Goal: Task Accomplishment & Management: Manage account settings

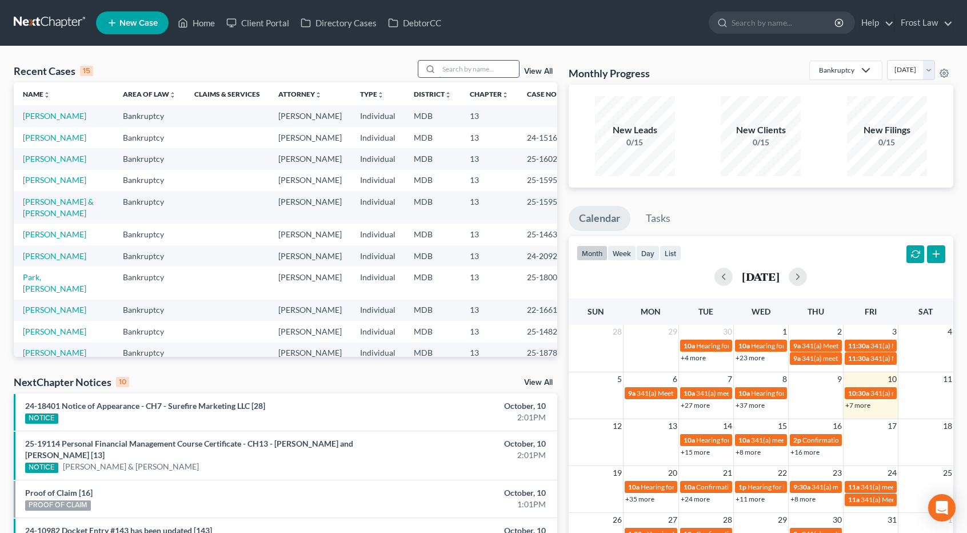
click at [462, 67] on input "search" at bounding box center [479, 69] width 80 height 17
type input "s"
type input "williams"
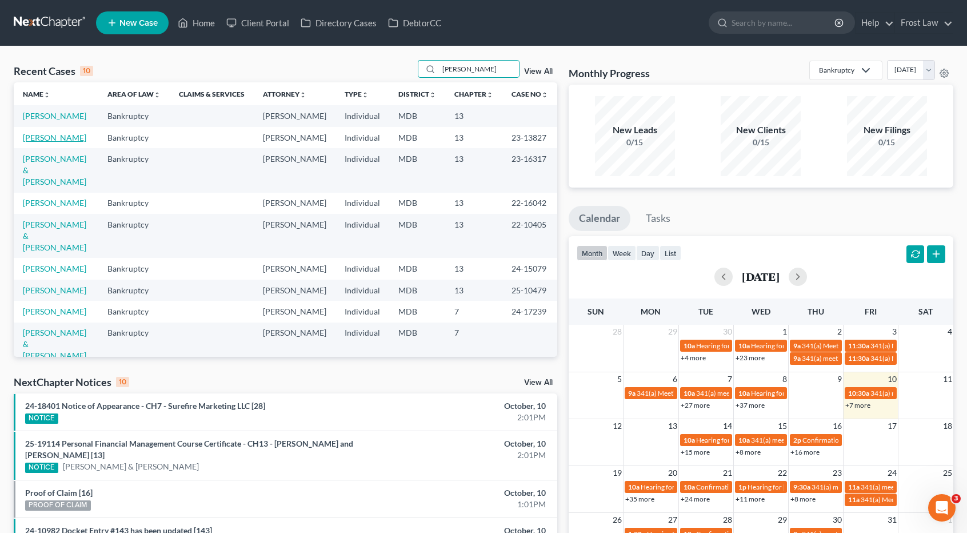
click at [71, 133] on link "[PERSON_NAME]" at bounding box center [54, 138] width 63 height 10
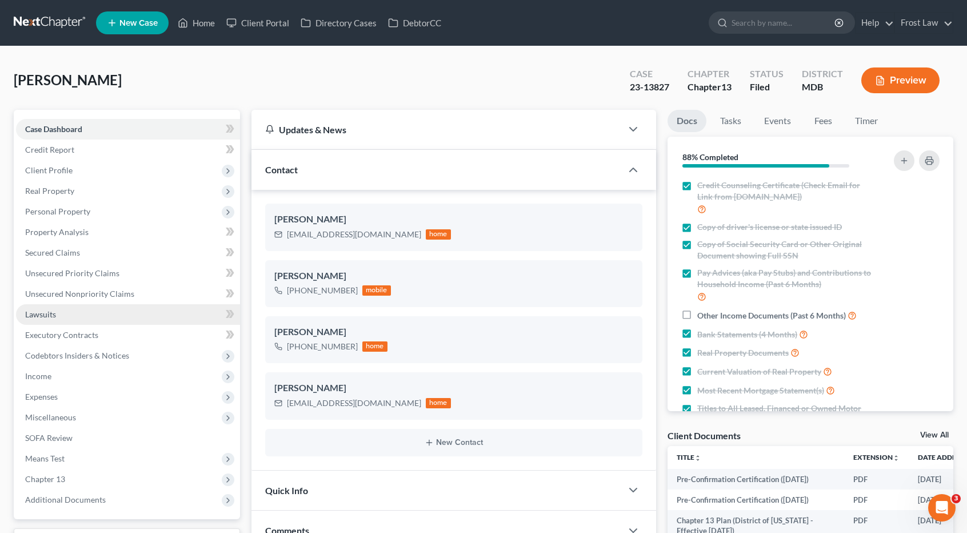
click at [103, 312] on link "Lawsuits" at bounding box center [128, 314] width 224 height 21
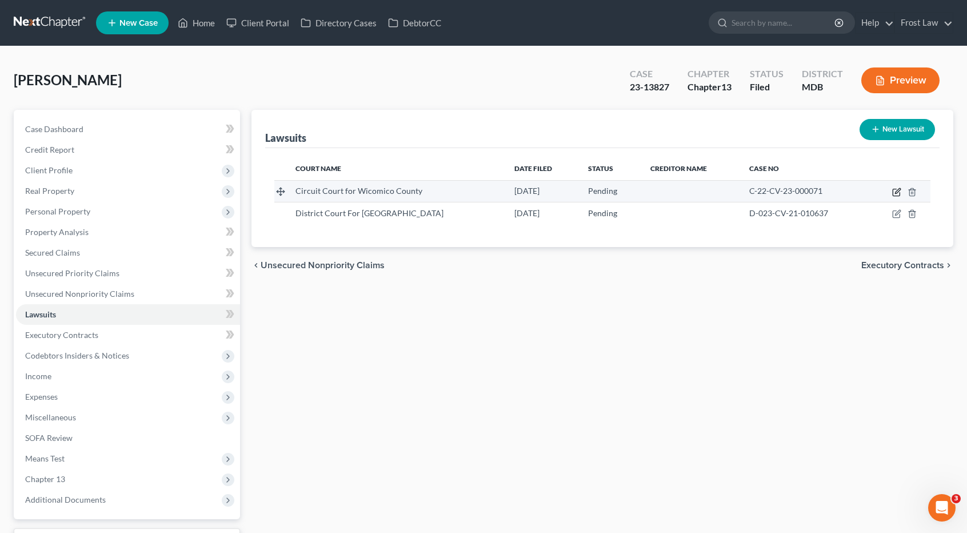
click at [896, 190] on icon "button" at bounding box center [896, 191] width 9 height 9
select select "21"
select select "0"
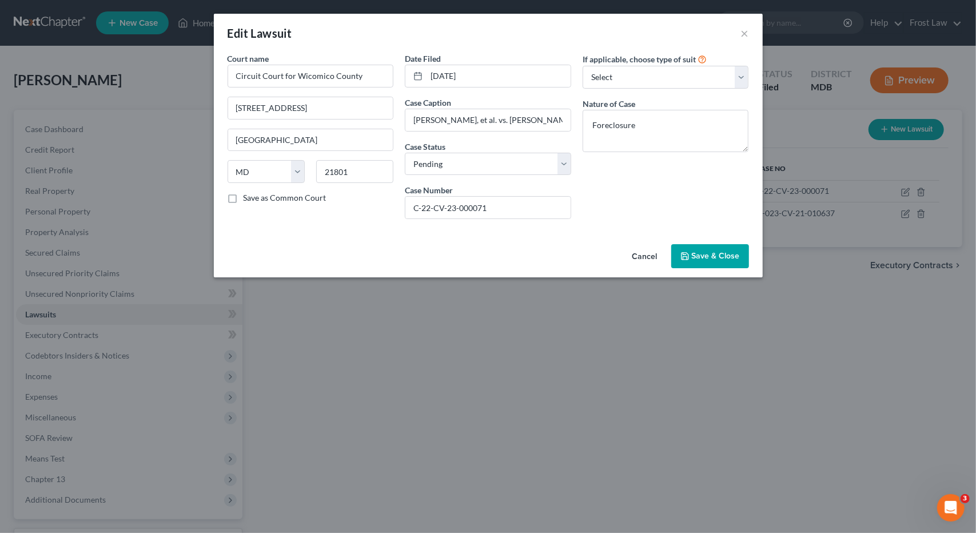
click at [739, 35] on div "Edit Lawsuit ×" at bounding box center [488, 33] width 549 height 39
click at [745, 35] on button "×" at bounding box center [745, 33] width 8 height 14
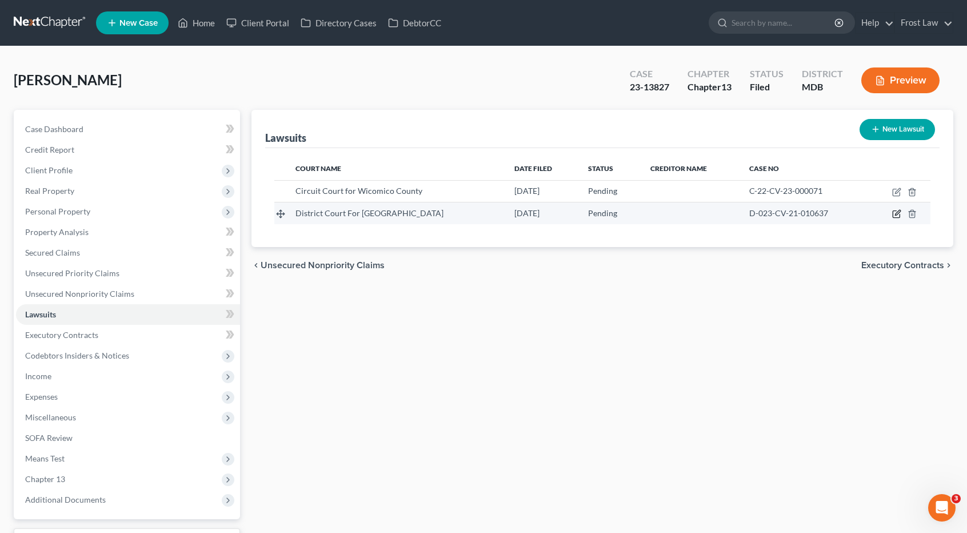
click at [894, 216] on icon "button" at bounding box center [896, 213] width 9 height 9
select select "21"
select select "0"
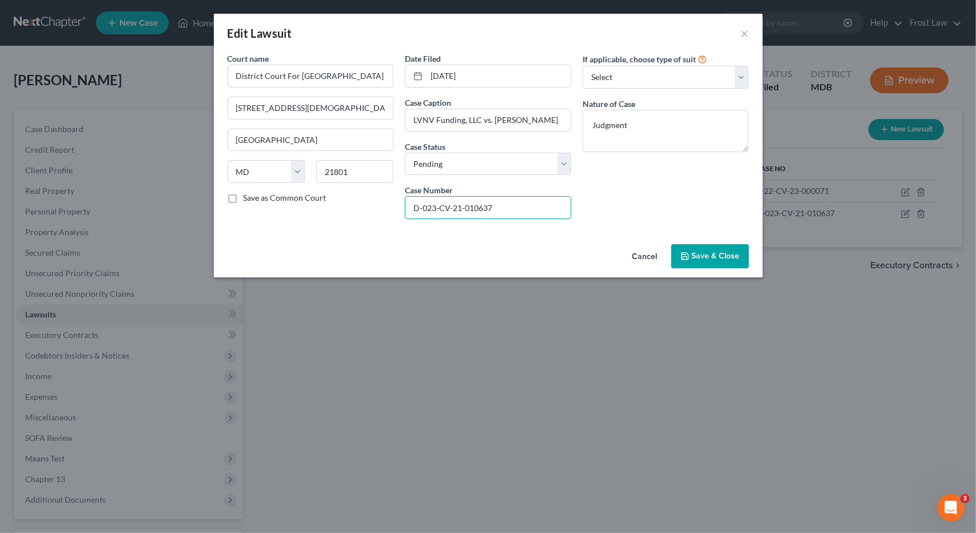
drag, startPoint x: 510, startPoint y: 204, endPoint x: 385, endPoint y: 204, distance: 125.8
click at [385, 204] on div "Court name * District Court For Wicomico County 201 Baptist Street Salisbury St…" at bounding box center [488, 140] width 533 height 175
click at [653, 254] on button "Cancel" at bounding box center [644, 256] width 43 height 23
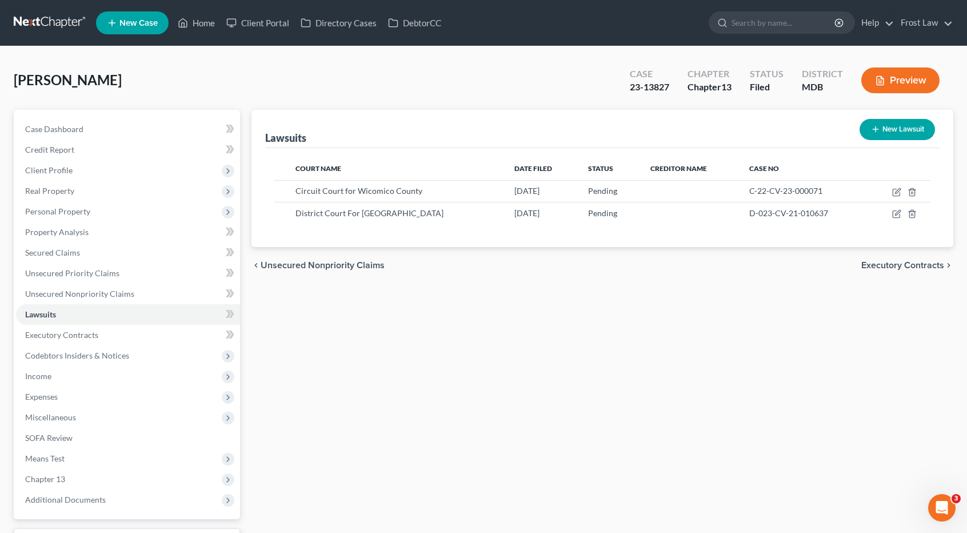
click at [55, 19] on link at bounding box center [50, 23] width 73 height 21
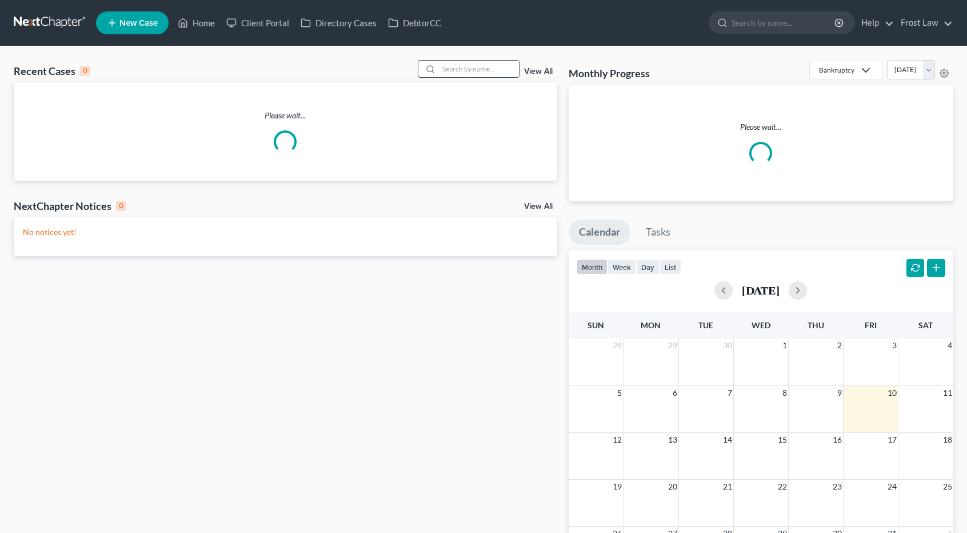
click at [473, 67] on input "search" at bounding box center [479, 69] width 80 height 17
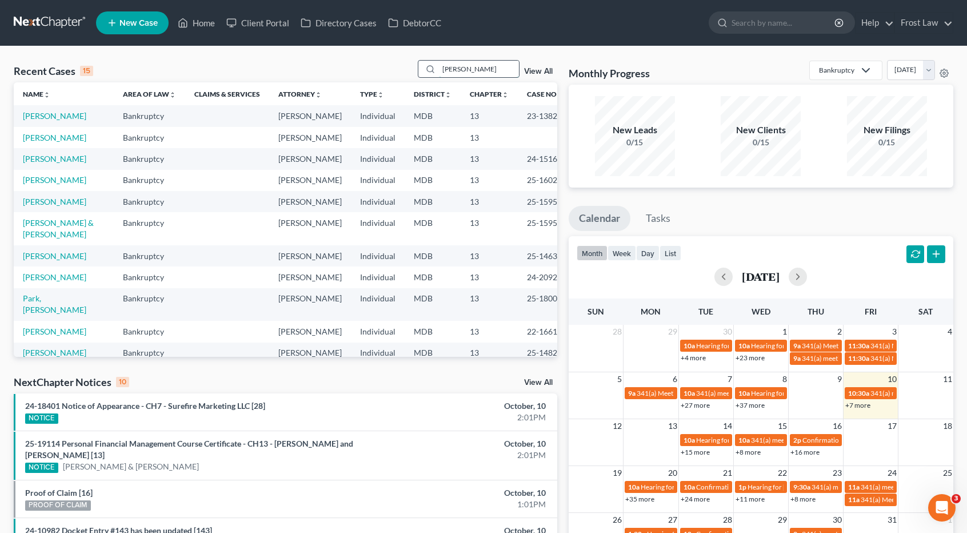
type input "conner"
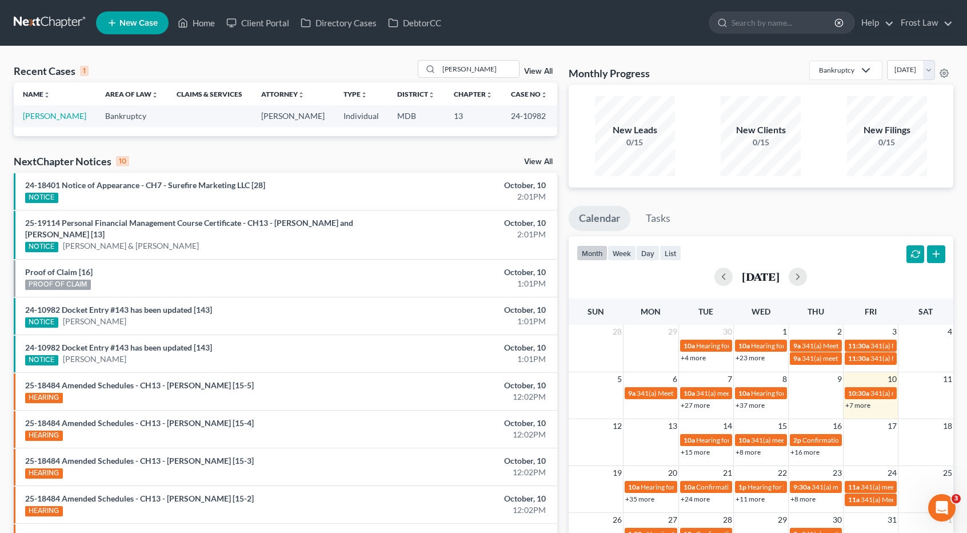
click at [52, 121] on td "[PERSON_NAME]" at bounding box center [55, 115] width 82 height 21
click at [58, 114] on link "[PERSON_NAME]" at bounding box center [54, 116] width 63 height 10
select select "2"
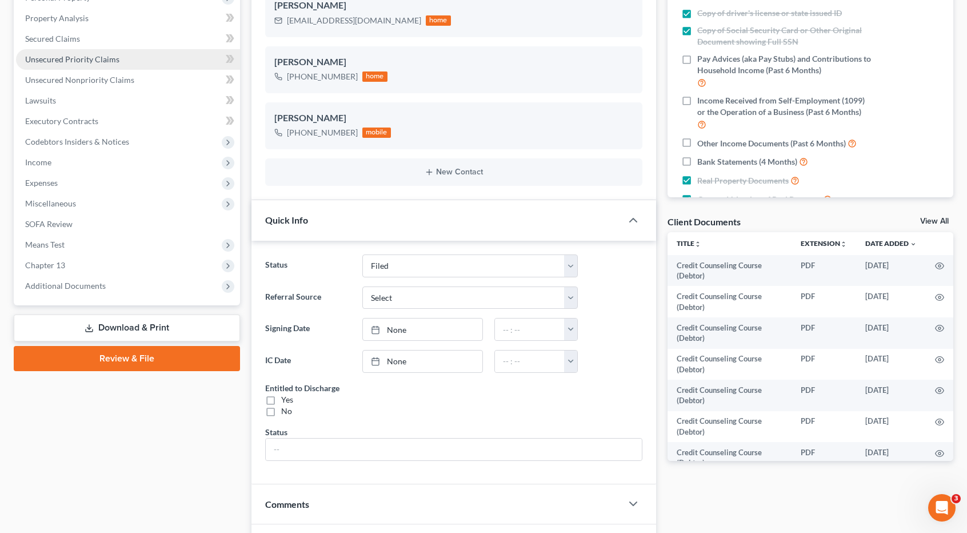
scroll to position [229, 0]
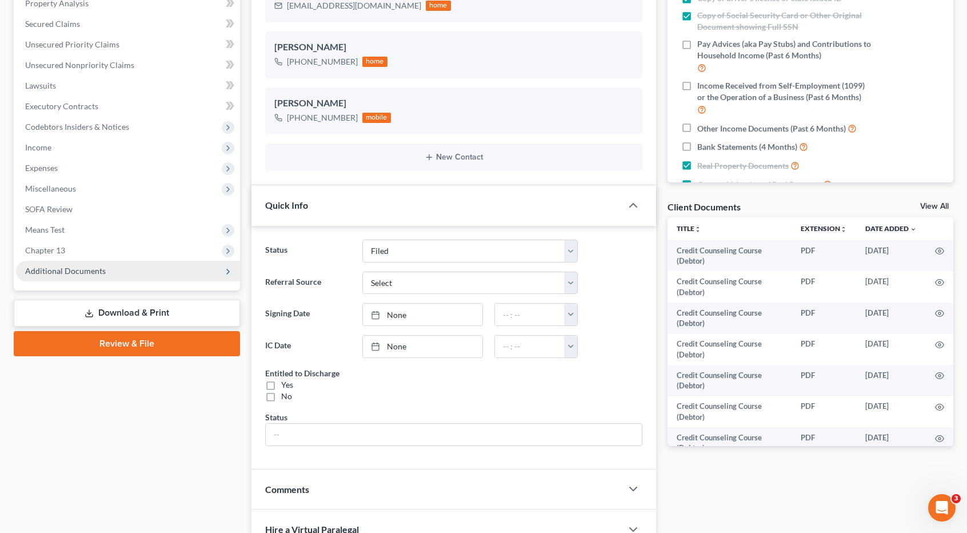
click at [105, 269] on span "Additional Documents" at bounding box center [128, 271] width 224 height 21
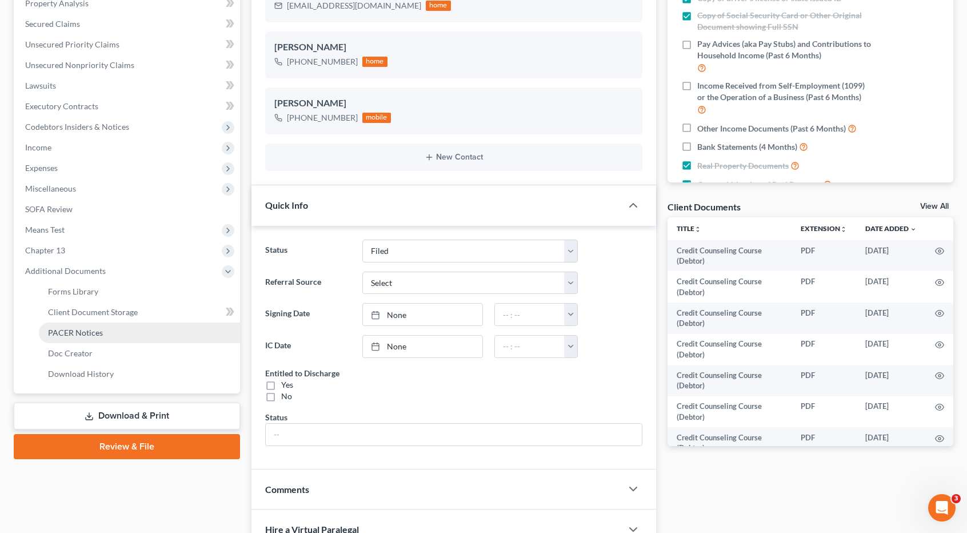
click at [105, 333] on link "PACER Notices" at bounding box center [139, 332] width 201 height 21
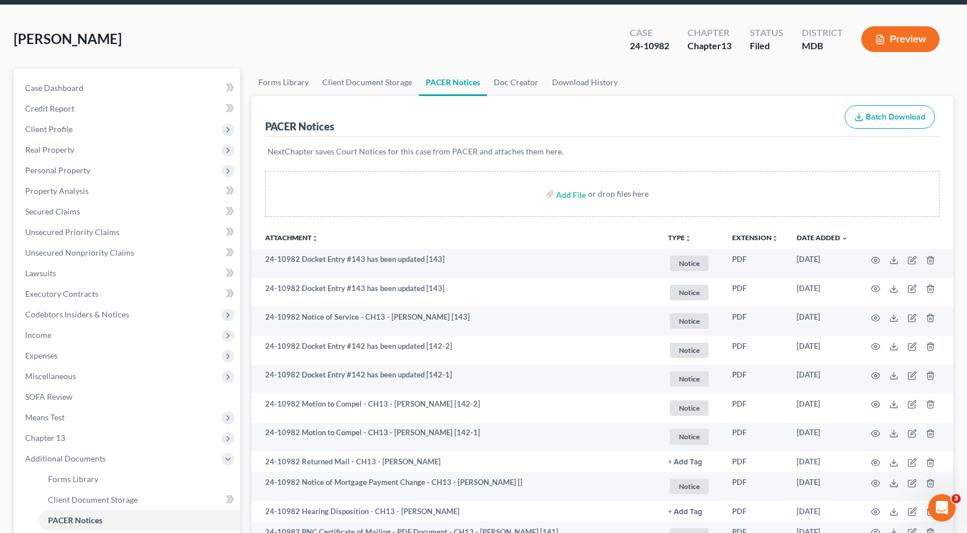
scroll to position [57, 0]
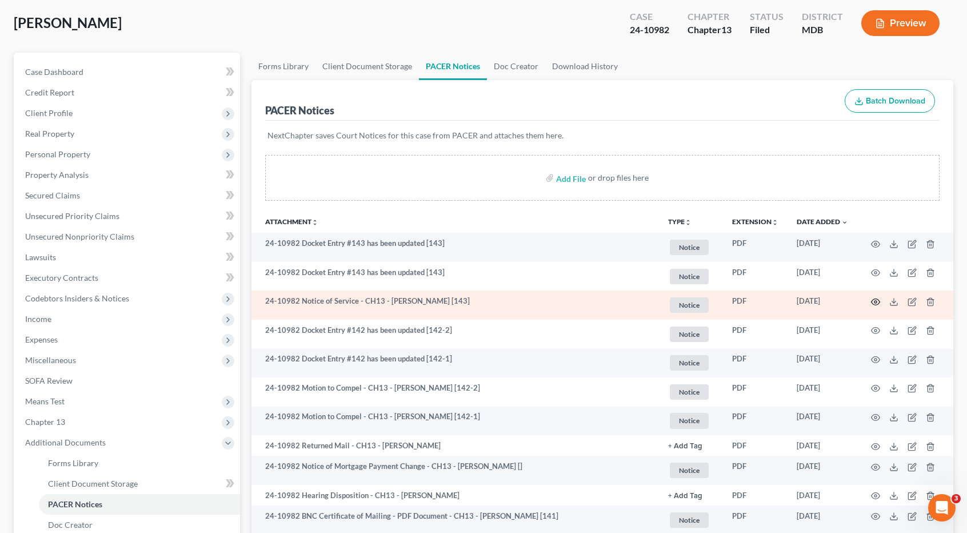
click at [878, 301] on icon "button" at bounding box center [875, 301] width 9 height 9
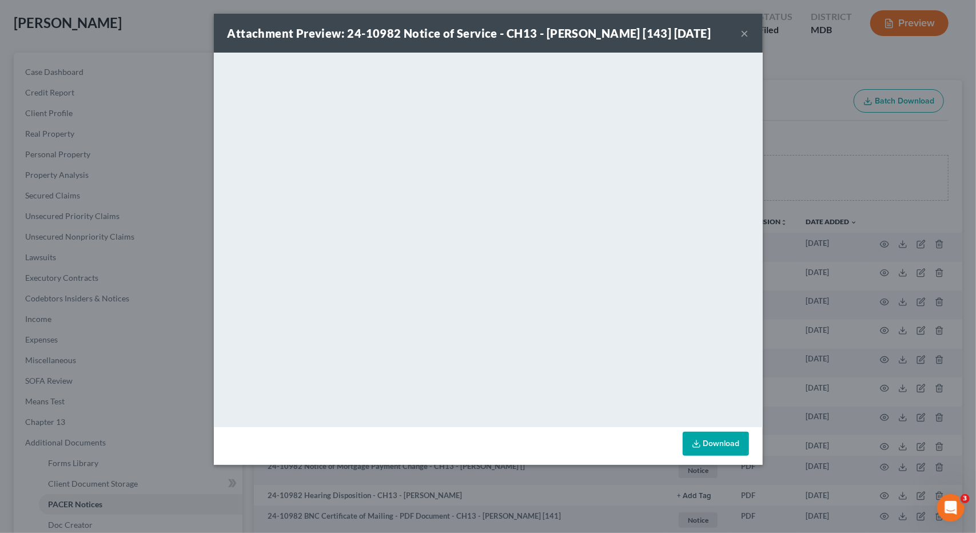
drag, startPoint x: 745, startPoint y: 42, endPoint x: 699, endPoint y: 39, distance: 46.9
click at [745, 40] on button "×" at bounding box center [745, 33] width 8 height 14
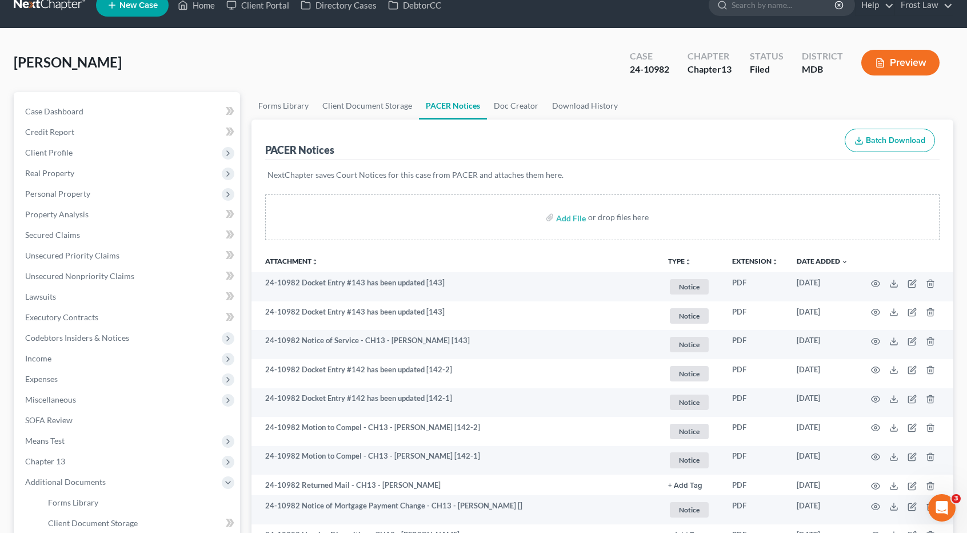
scroll to position [0, 0]
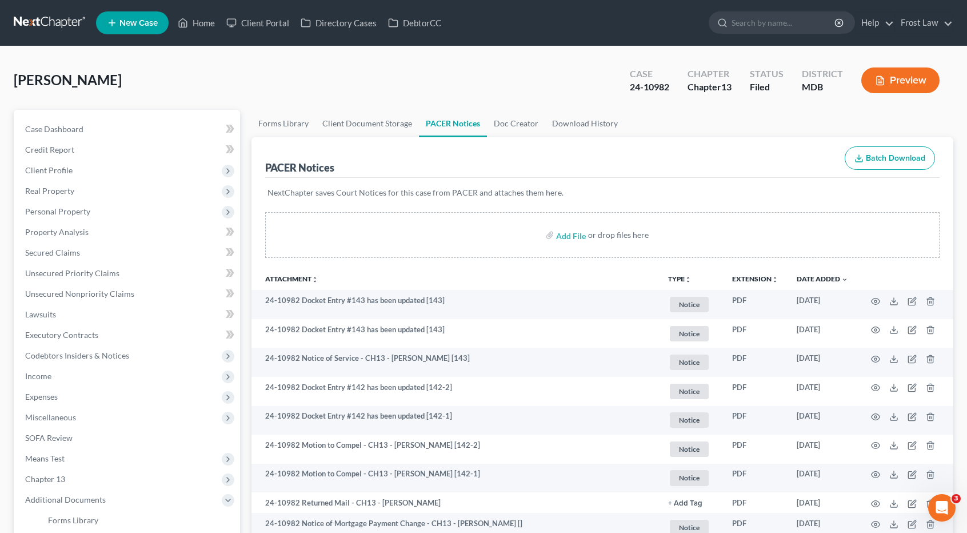
click at [68, 25] on link at bounding box center [50, 23] width 73 height 21
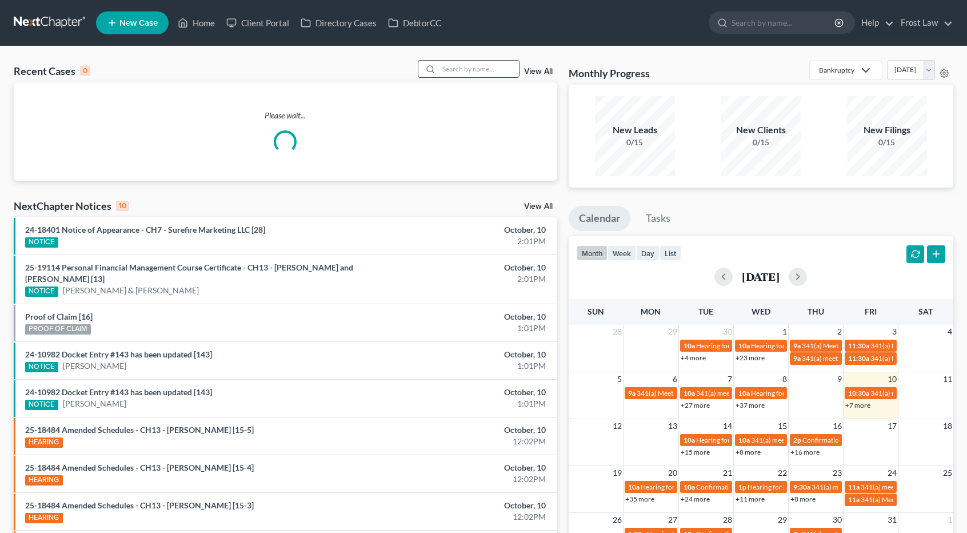
click at [465, 68] on input "search" at bounding box center [479, 69] width 80 height 17
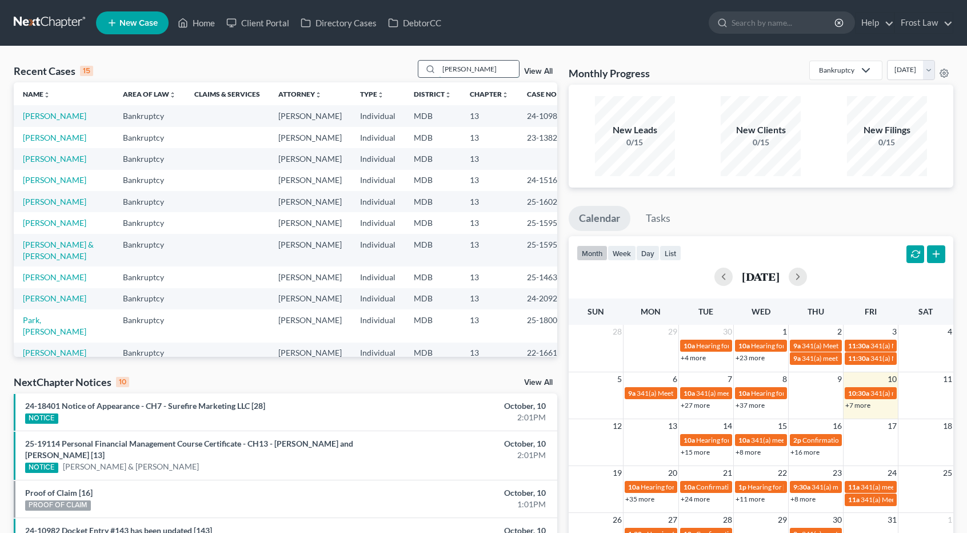
type input "[PERSON_NAME]"
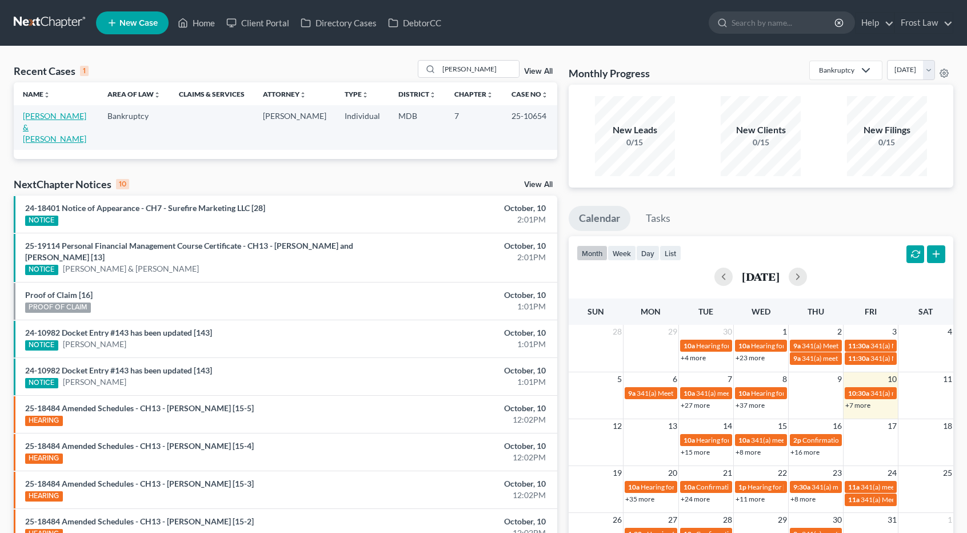
click at [74, 114] on link "[PERSON_NAME] & [PERSON_NAME]" at bounding box center [54, 127] width 63 height 33
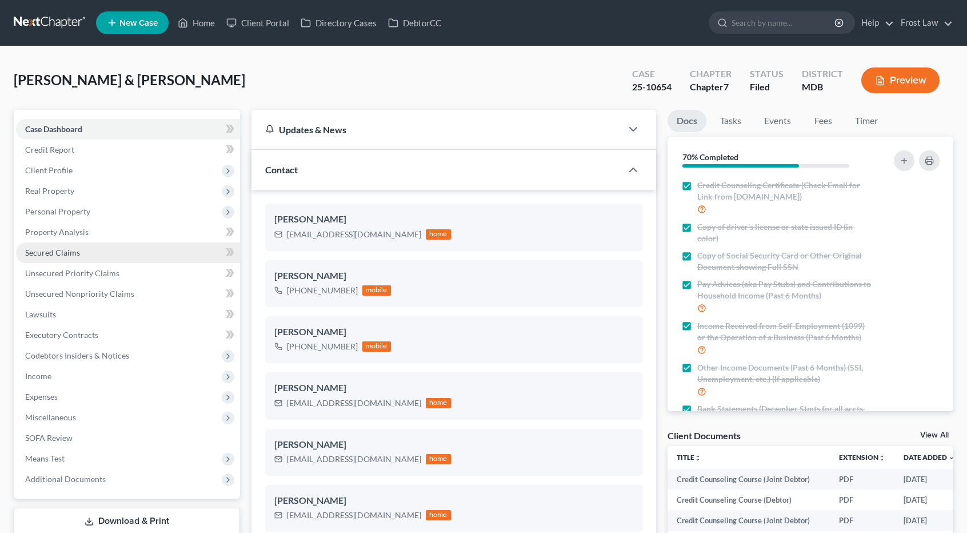
click at [90, 249] on link "Secured Claims" at bounding box center [128, 252] width 224 height 21
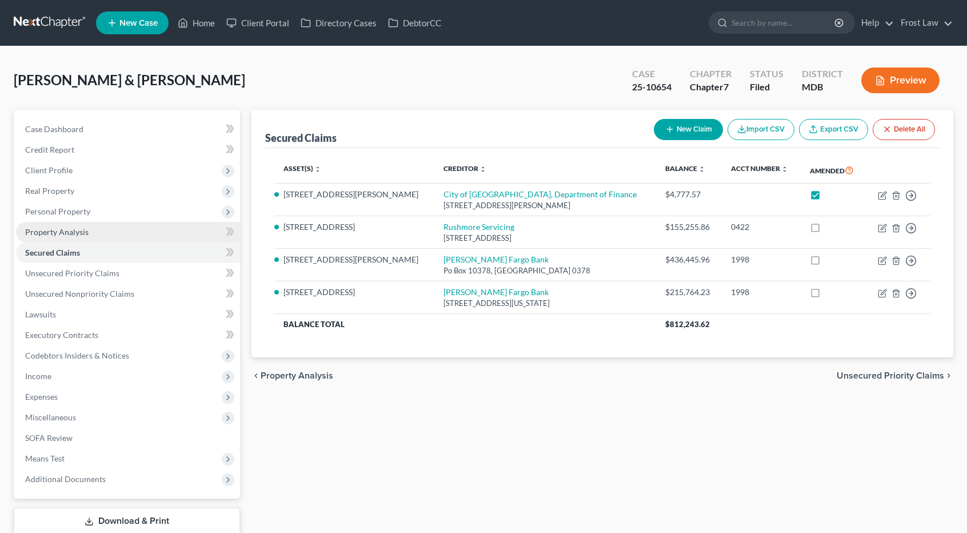
scroll to position [57, 0]
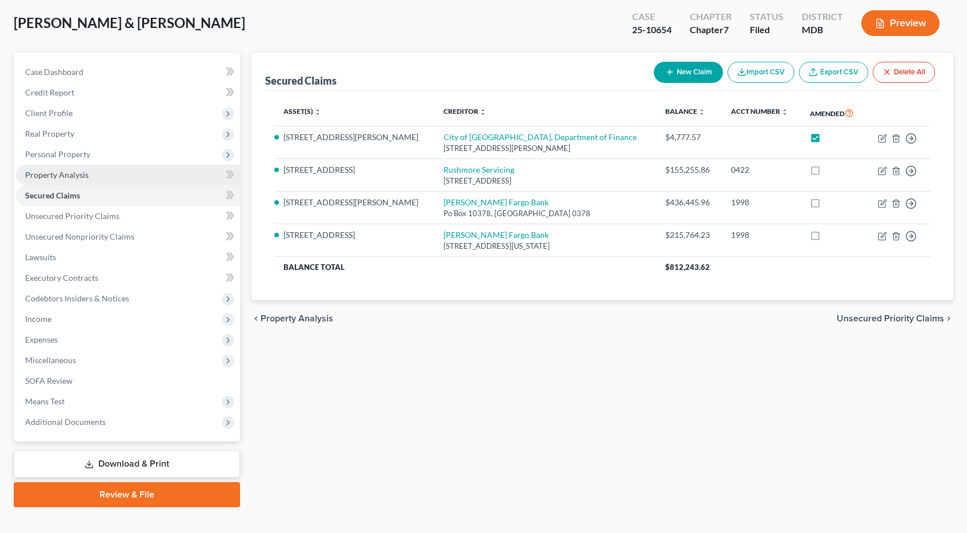
click at [97, 171] on link "Property Analysis" at bounding box center [128, 175] width 224 height 21
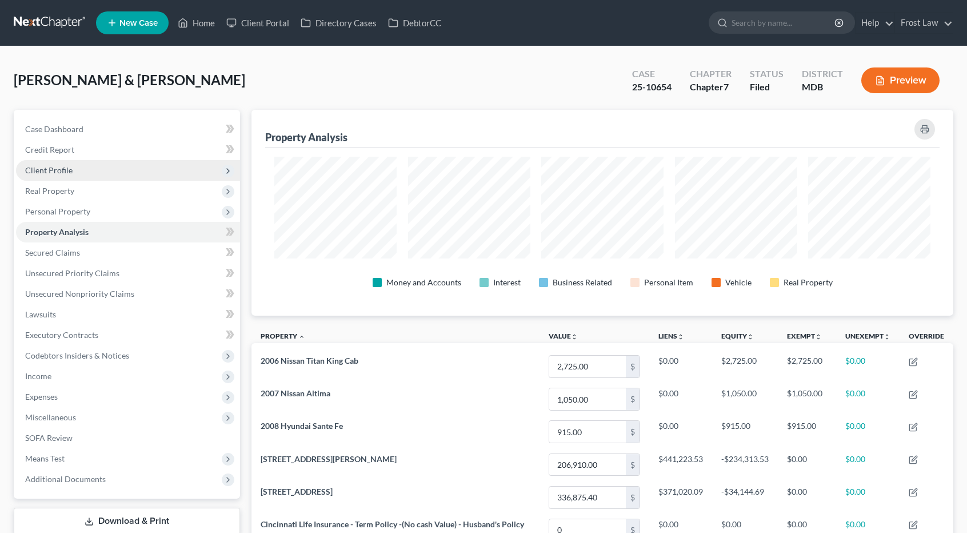
click at [75, 172] on span "Client Profile" at bounding box center [128, 170] width 224 height 21
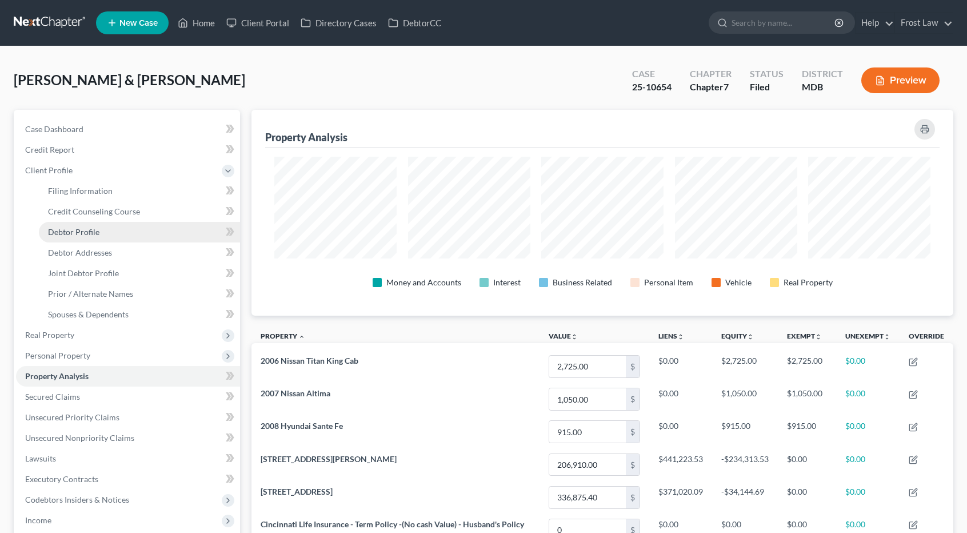
click at [93, 231] on span "Debtor Profile" at bounding box center [73, 232] width 51 height 10
select select "1"
select select "3"
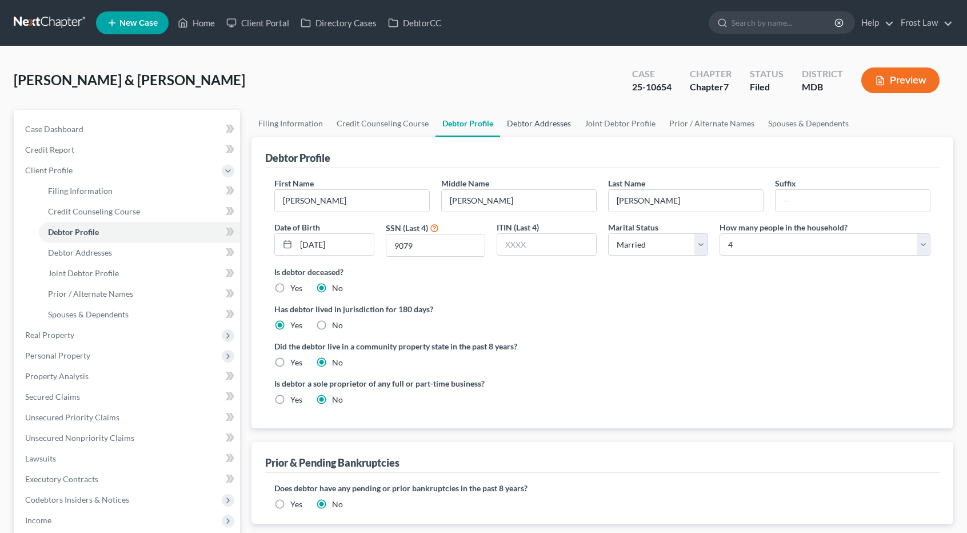
click at [530, 119] on link "Debtor Addresses" at bounding box center [539, 123] width 78 height 27
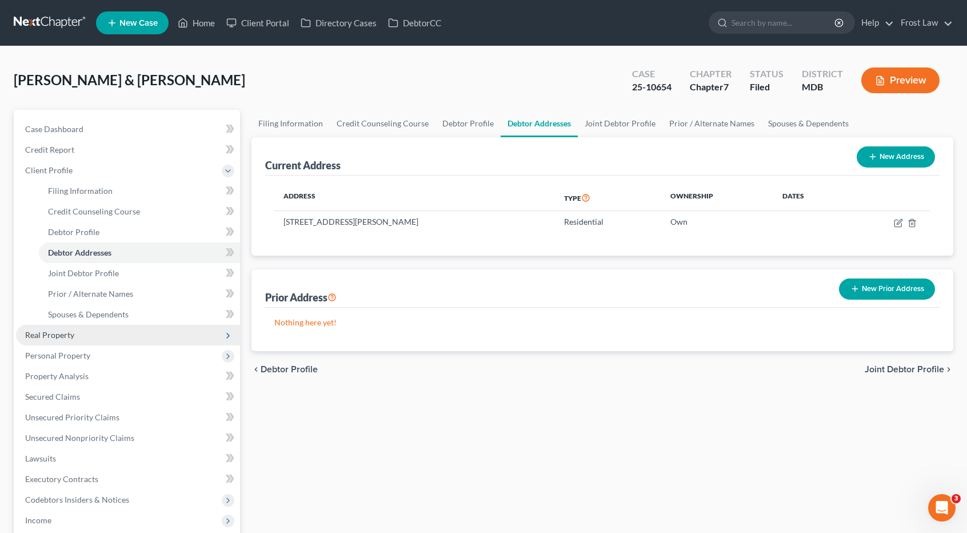
click at [105, 334] on span "Real Property" at bounding box center [128, 335] width 224 height 21
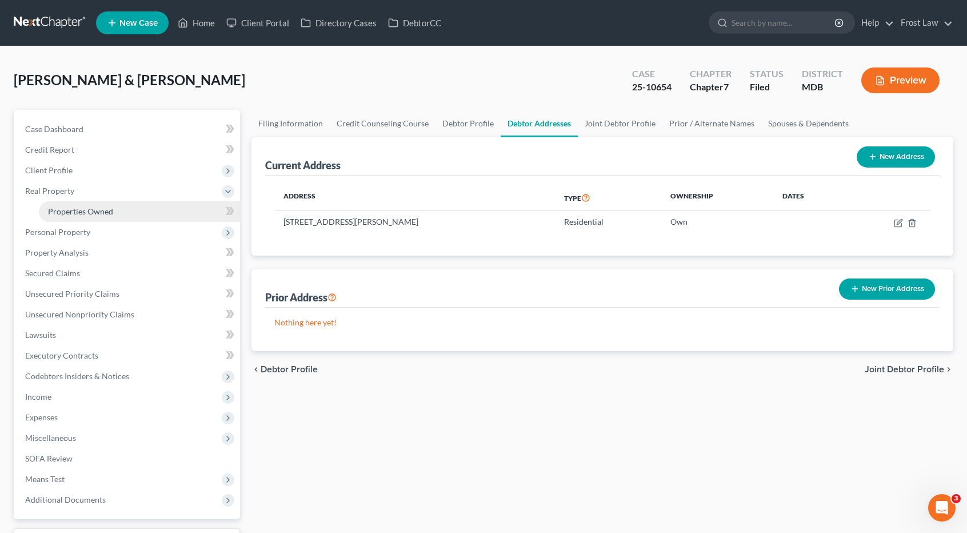
click at [106, 214] on span "Properties Owned" at bounding box center [80, 211] width 65 height 10
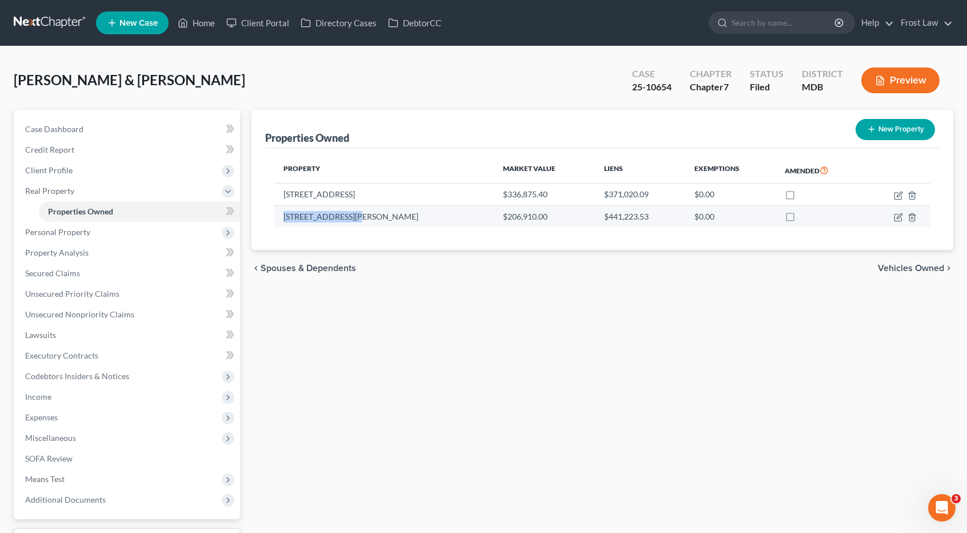
drag, startPoint x: 365, startPoint y: 218, endPoint x: 285, endPoint y: 220, distance: 80.6
click at [285, 220] on td "[STREET_ADDRESS][PERSON_NAME]" at bounding box center [384, 216] width 220 height 22
copy td "[STREET_ADDRESS][PERSON_NAME]"
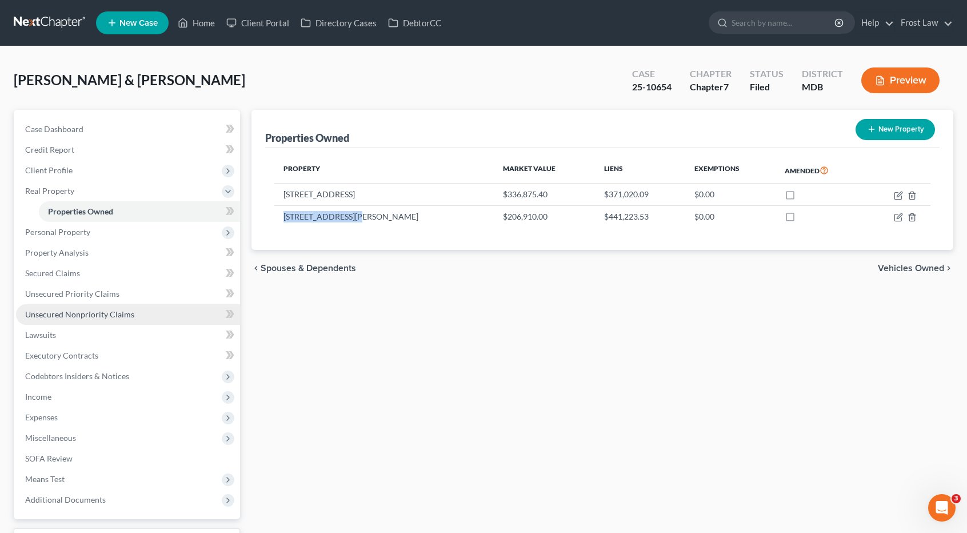
click at [117, 310] on span "Unsecured Nonpriority Claims" at bounding box center [79, 314] width 109 height 10
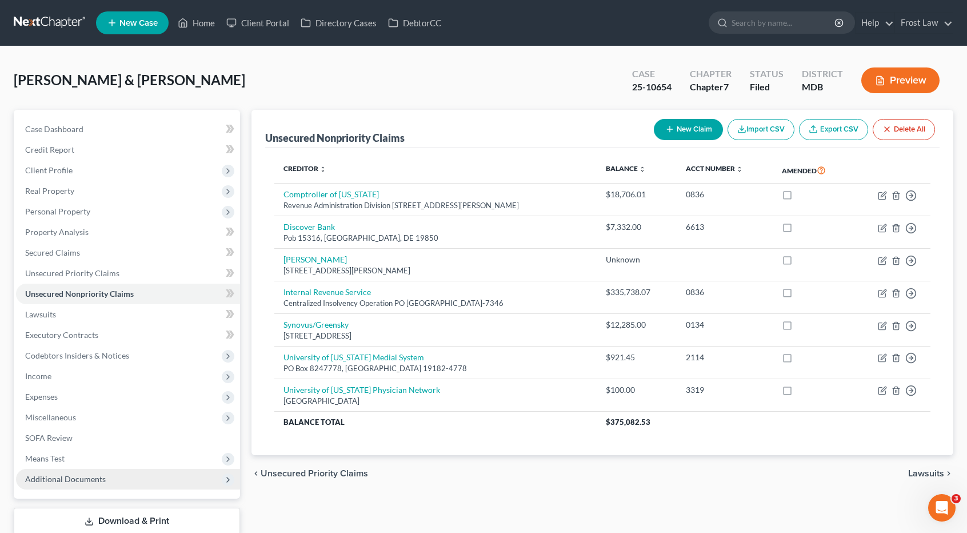
click at [107, 478] on span "Additional Documents" at bounding box center [128, 479] width 224 height 21
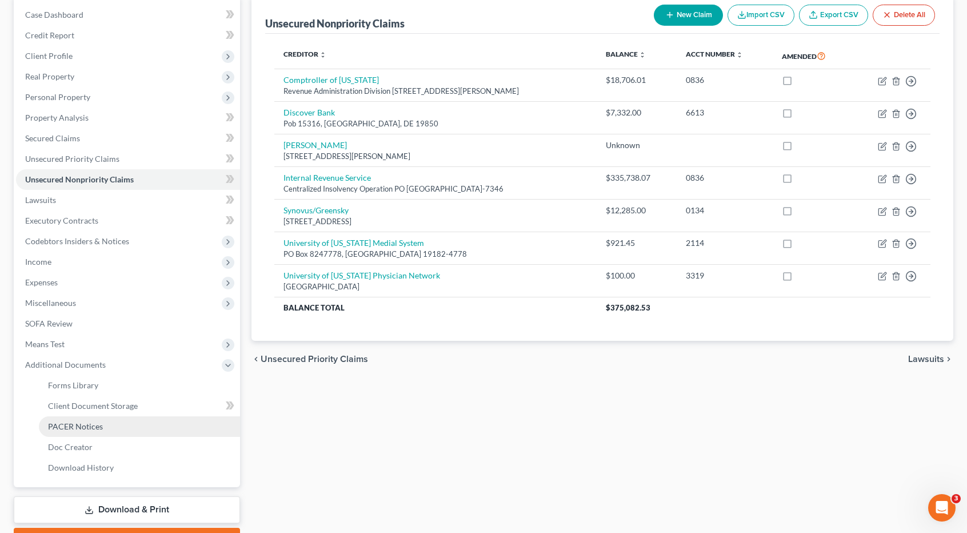
click at [114, 426] on link "PACER Notices" at bounding box center [139, 426] width 201 height 21
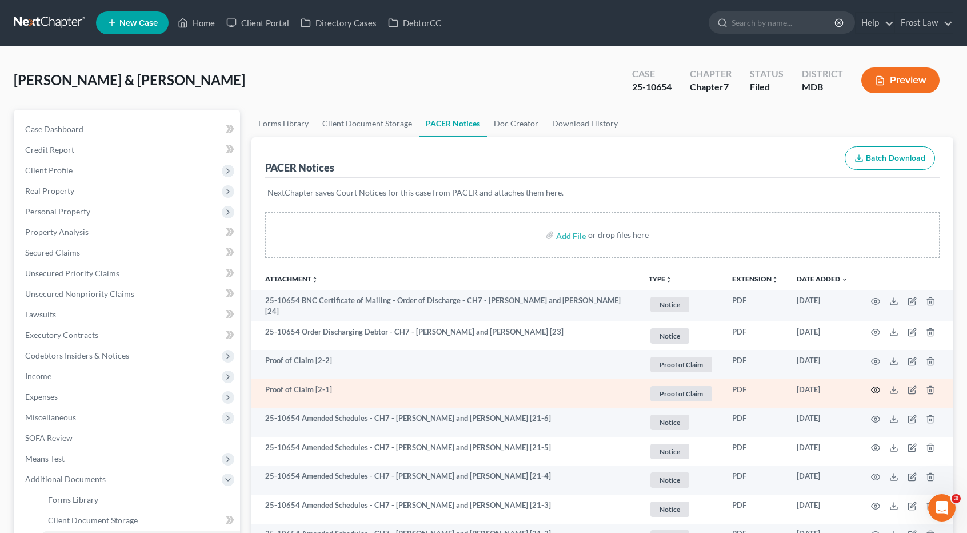
click at [875, 390] on circle "button" at bounding box center [876, 390] width 2 height 2
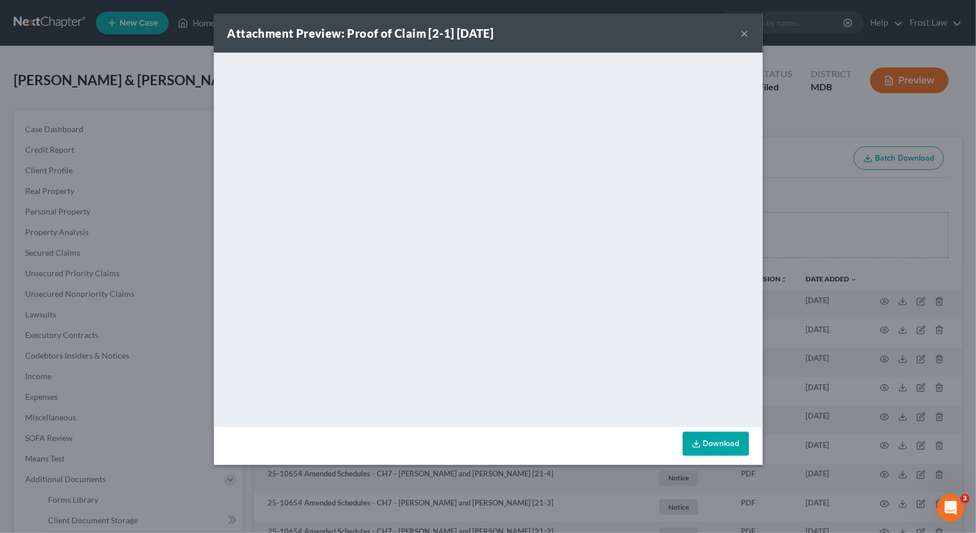
click at [745, 35] on button "×" at bounding box center [745, 33] width 8 height 14
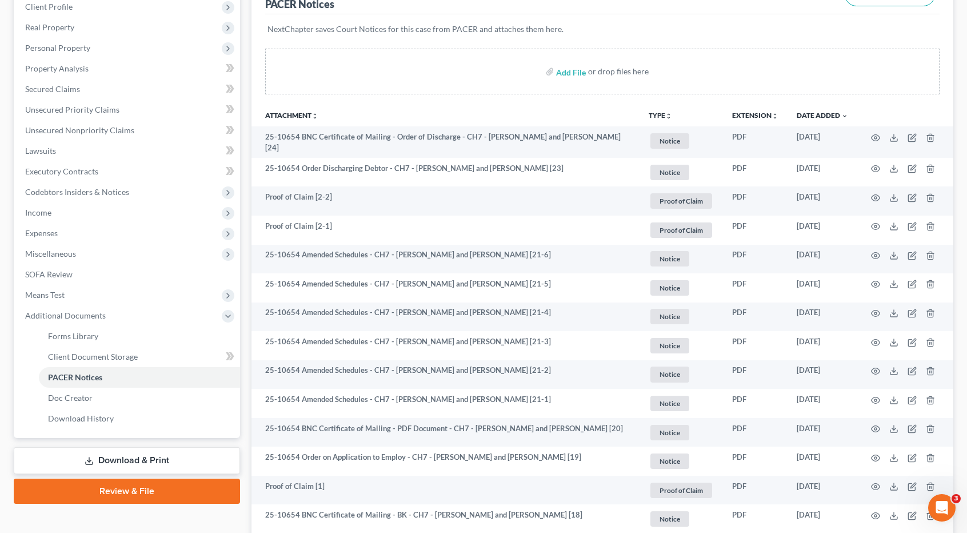
scroll to position [171, 0]
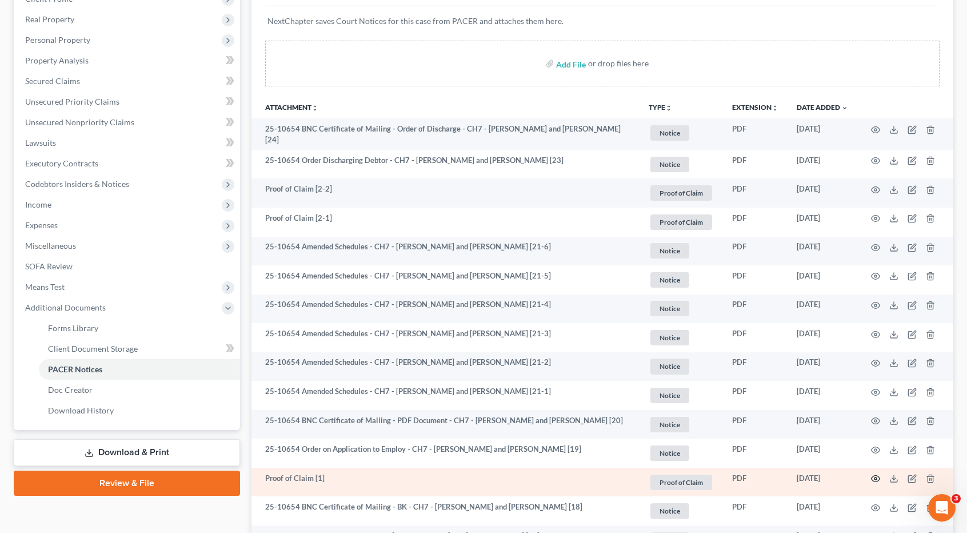
click at [876, 480] on circle "button" at bounding box center [876, 478] width 2 height 2
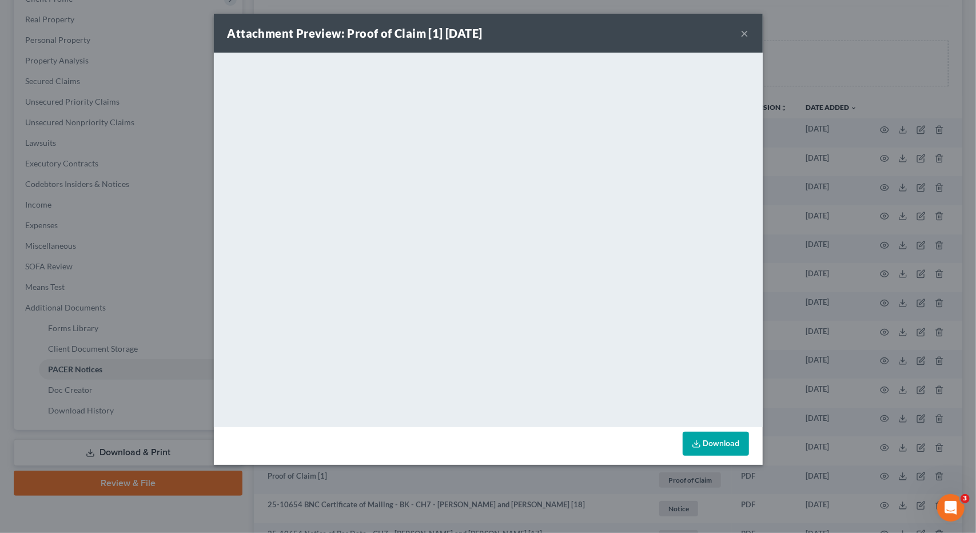
click at [742, 34] on button "×" at bounding box center [745, 33] width 8 height 14
